Goal: Task Accomplishment & Management: Use online tool/utility

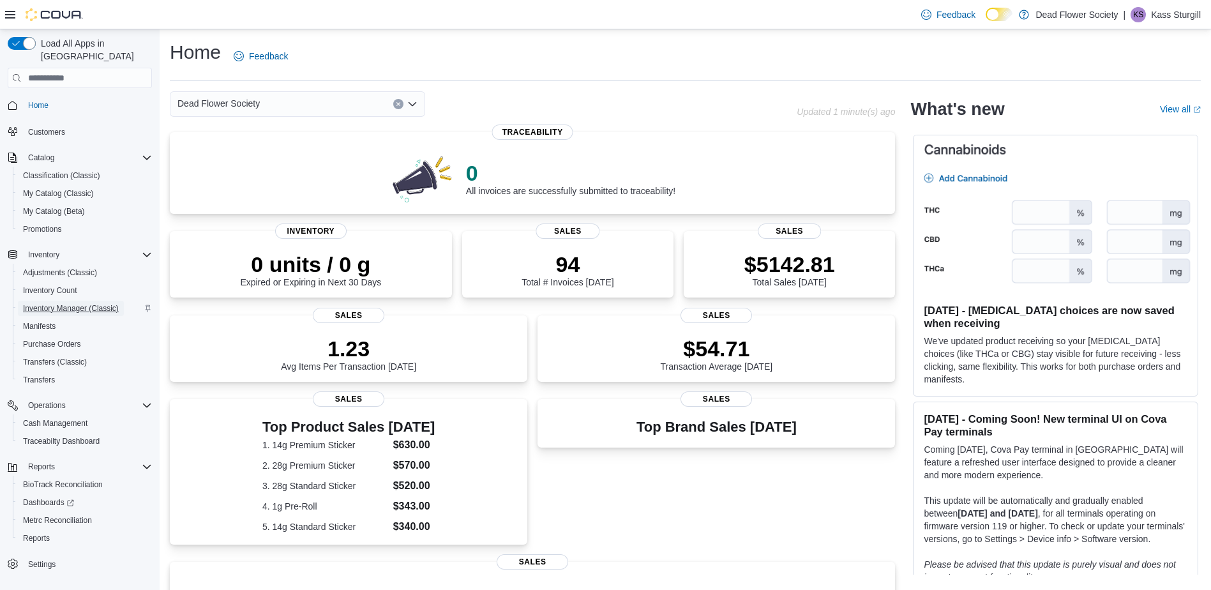
click at [66, 303] on span "Inventory Manager (Classic)" at bounding box center [71, 308] width 96 height 10
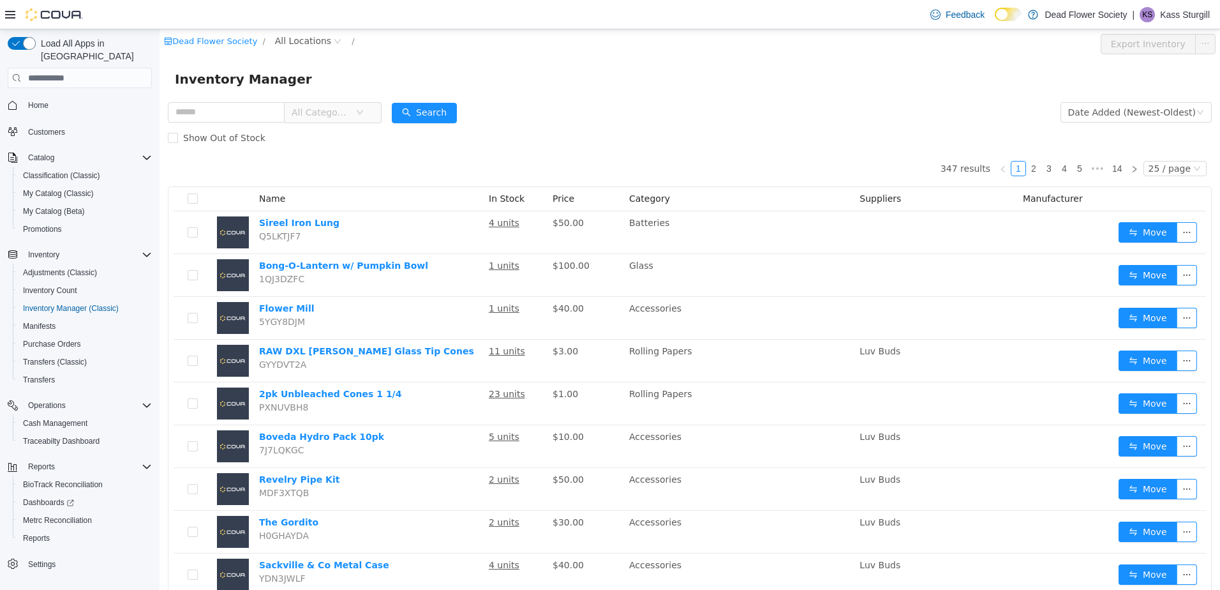
click at [364, 111] on icon "icon: down" at bounding box center [360, 112] width 8 height 8
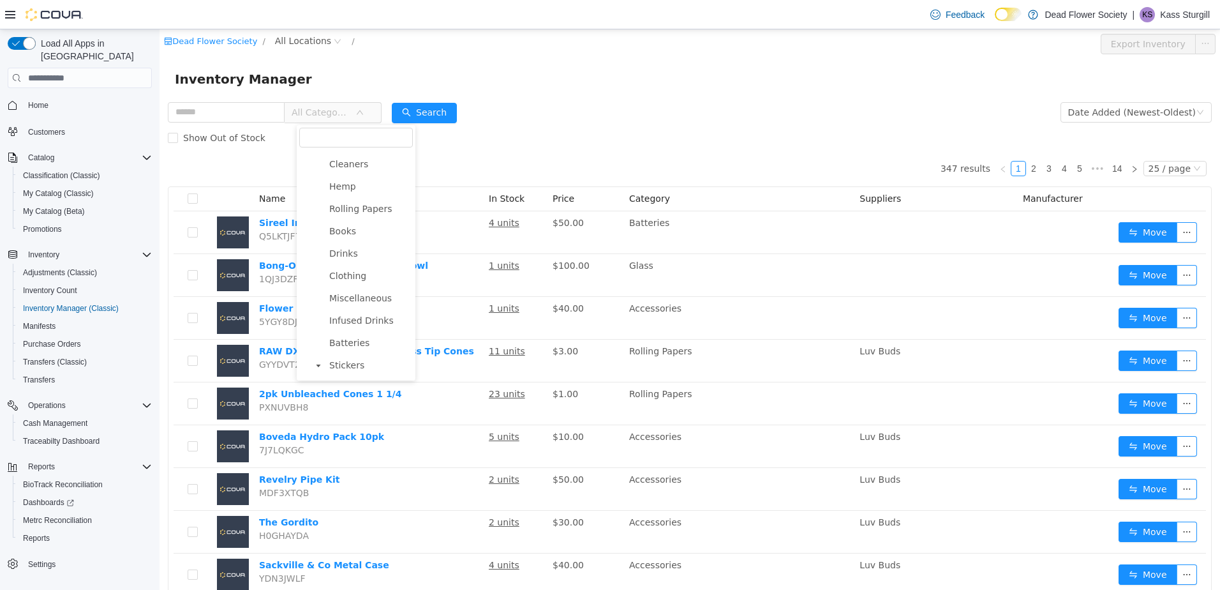
scroll to position [316, 0]
click at [367, 366] on span "Stickers" at bounding box center [358, 366] width 35 height 10
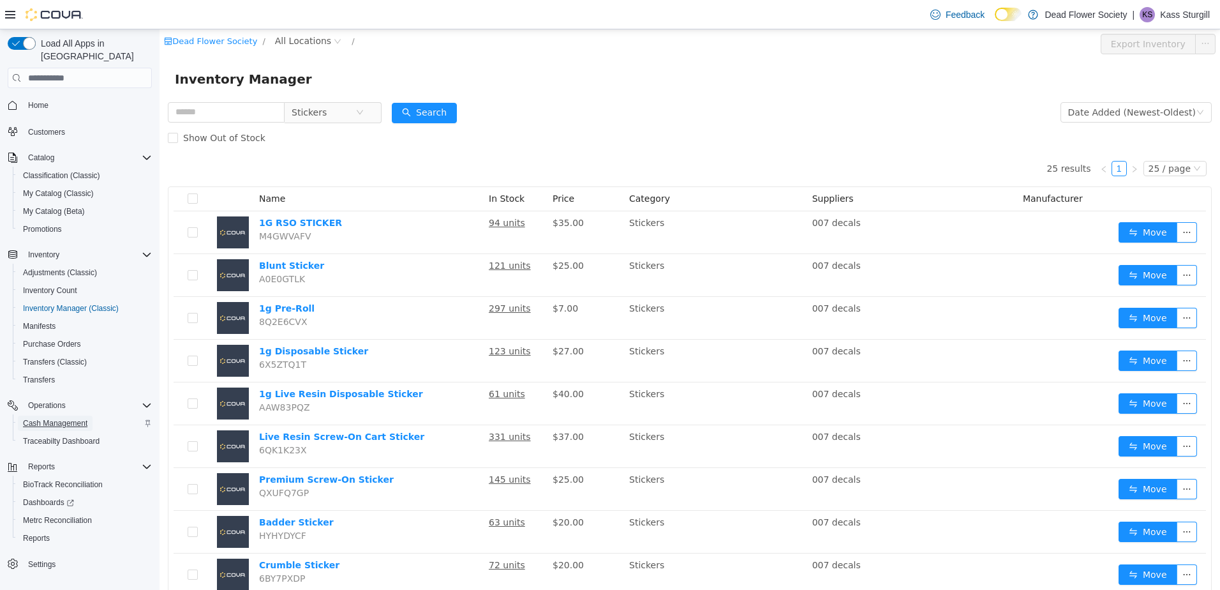
click at [70, 418] on span "Cash Management" at bounding box center [55, 423] width 64 height 10
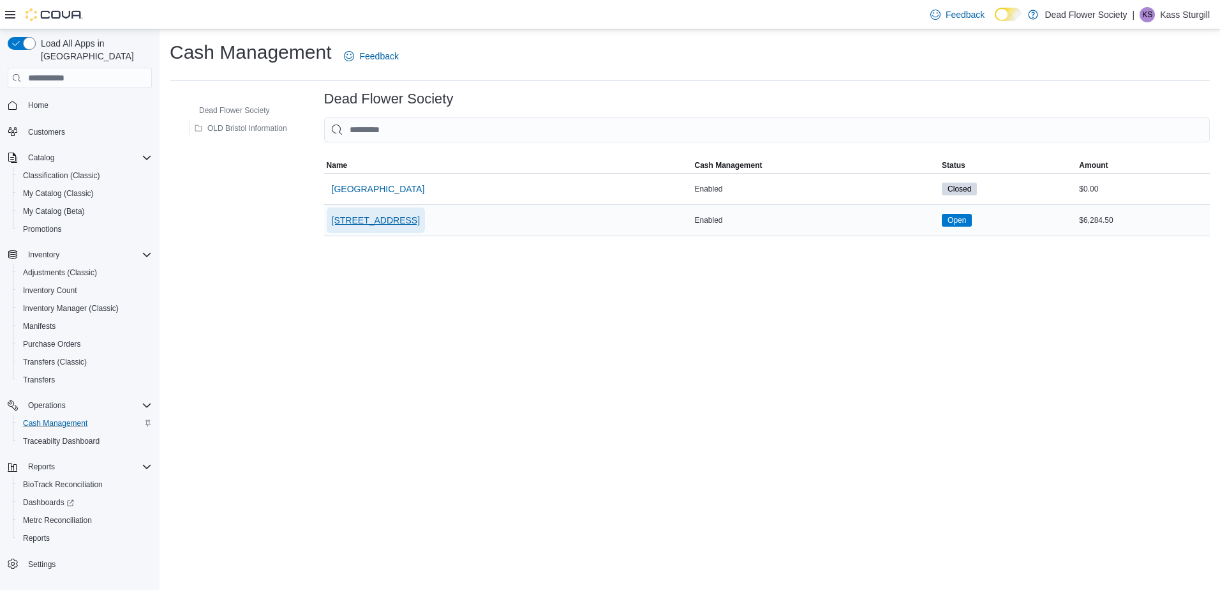
click at [377, 218] on span "[STREET_ADDRESS]" at bounding box center [376, 220] width 88 height 13
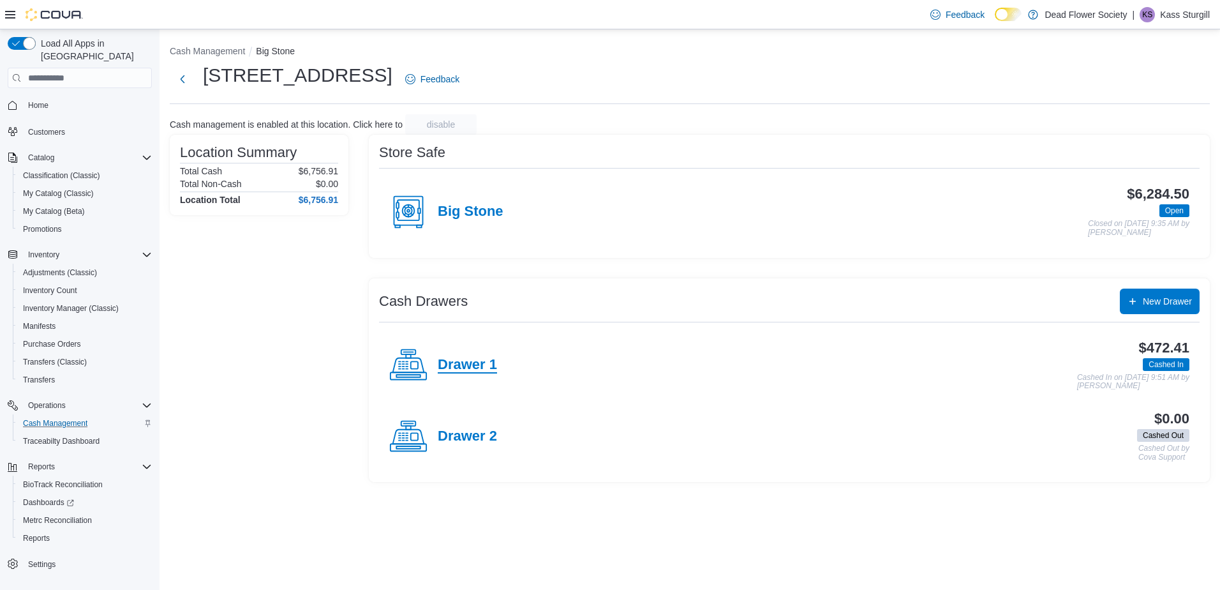
click at [463, 358] on h4 "Drawer 1" at bounding box center [467, 365] width 59 height 17
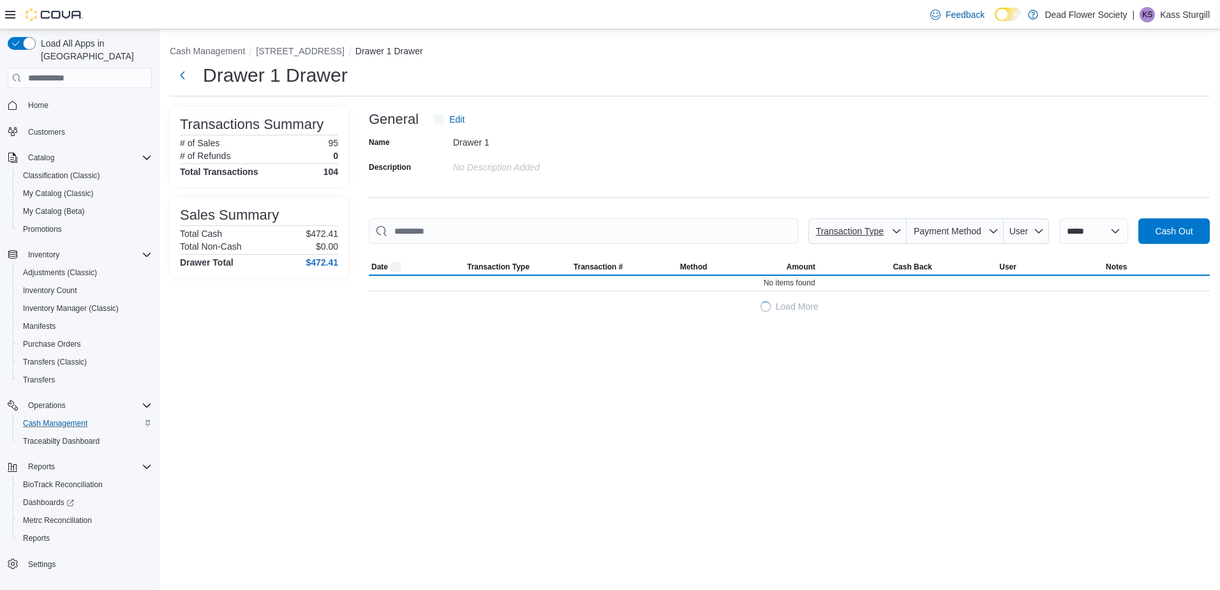
click at [864, 228] on span "Transaction Type" at bounding box center [850, 231] width 68 height 10
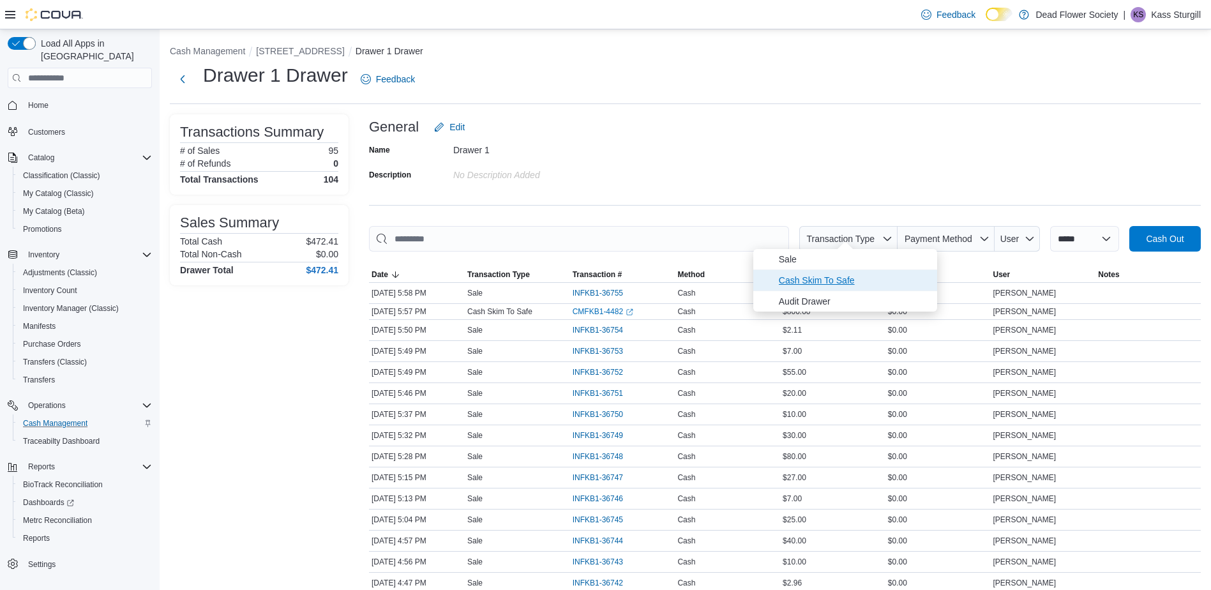
click at [846, 276] on ul "Sale Cash Skim To Safe Audit Drawer" at bounding box center [845, 280] width 184 height 63
click at [809, 288] on span "Cash Skim To Safe" at bounding box center [839, 287] width 121 height 15
type input "**********"
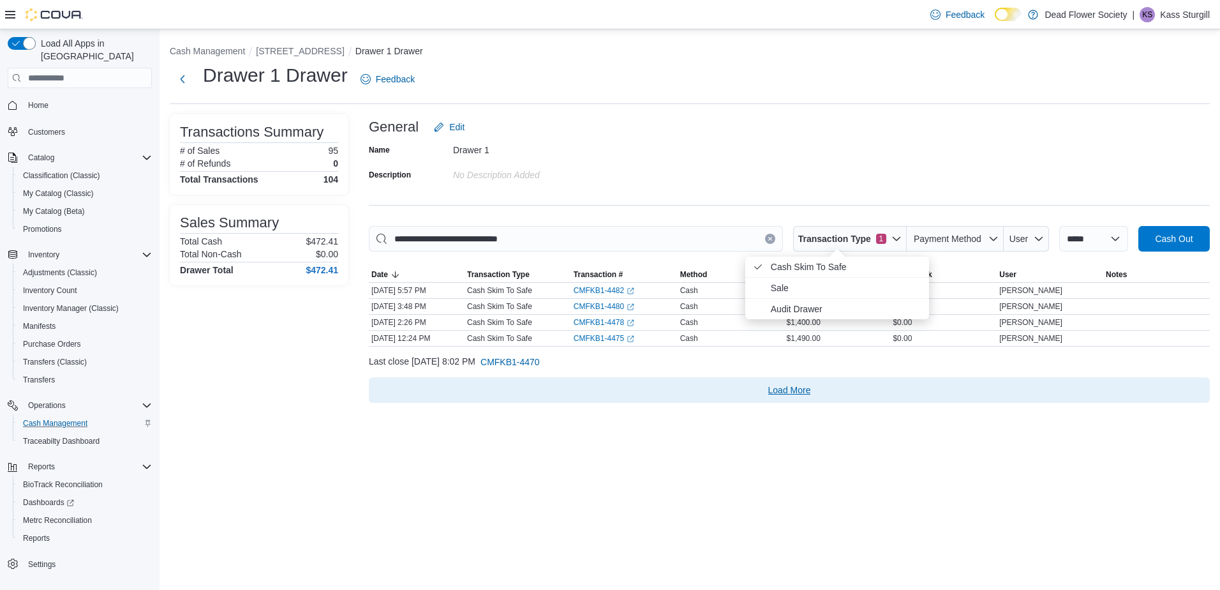
click at [613, 393] on span "Load More" at bounding box center [789, 390] width 831 height 26
